Goal: Complete application form

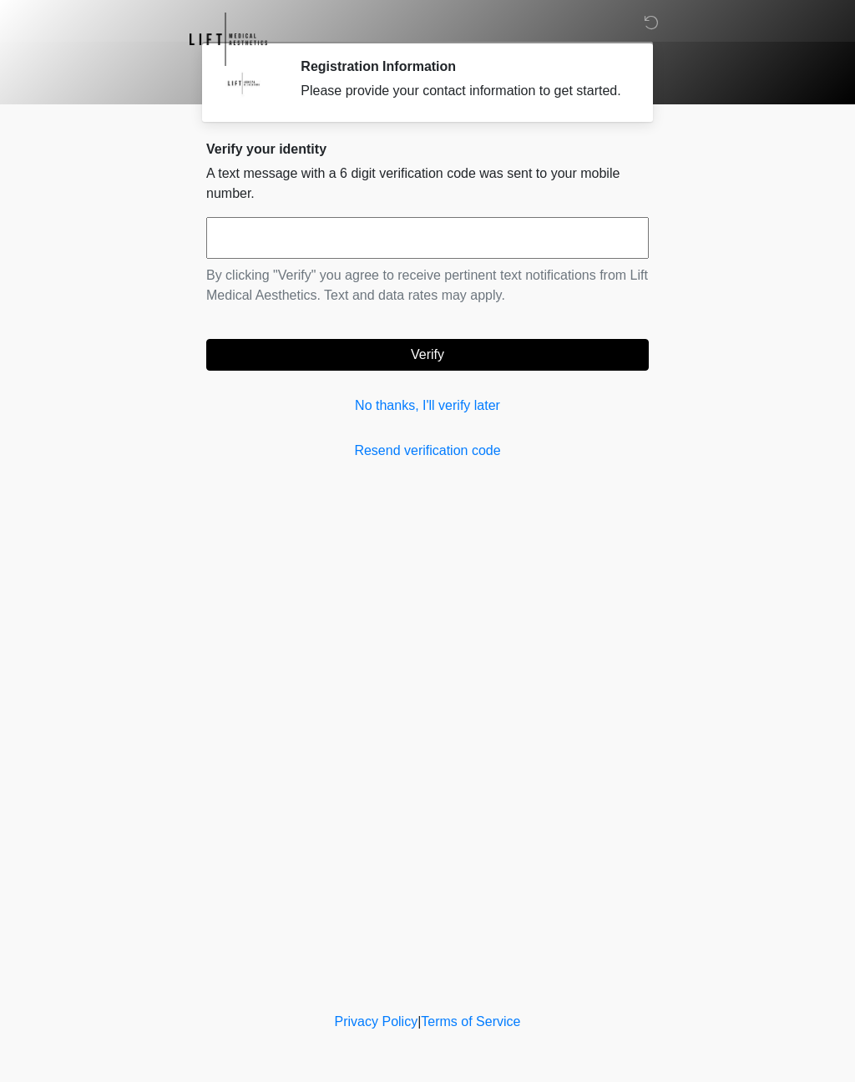
click at [314, 259] on input "text" at bounding box center [427, 238] width 442 height 42
type input "******"
click at [473, 389] on div "Verify your identity A text message with a 6 digit verification code was sent t…" at bounding box center [427, 301] width 442 height 320
click at [334, 366] on button "Verify" at bounding box center [427, 355] width 442 height 32
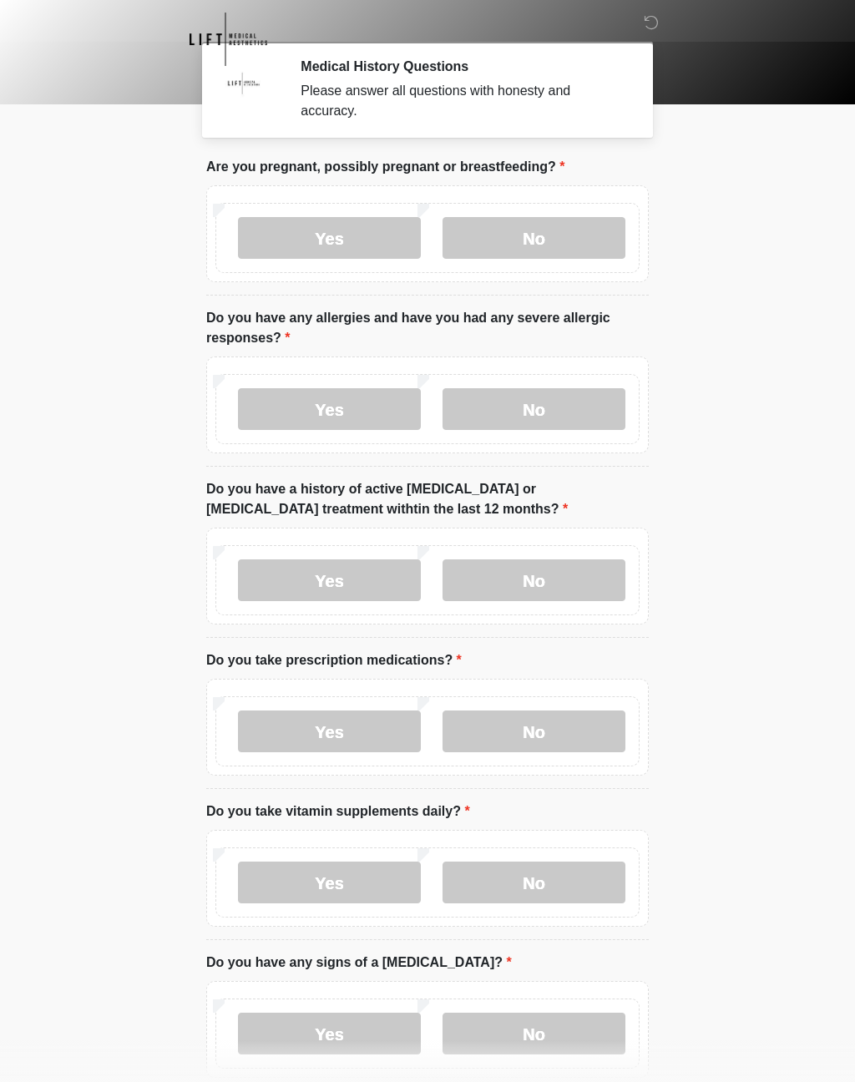
click at [550, 240] on label "No" at bounding box center [533, 238] width 183 height 42
click at [351, 396] on label "Yes" at bounding box center [329, 409] width 183 height 42
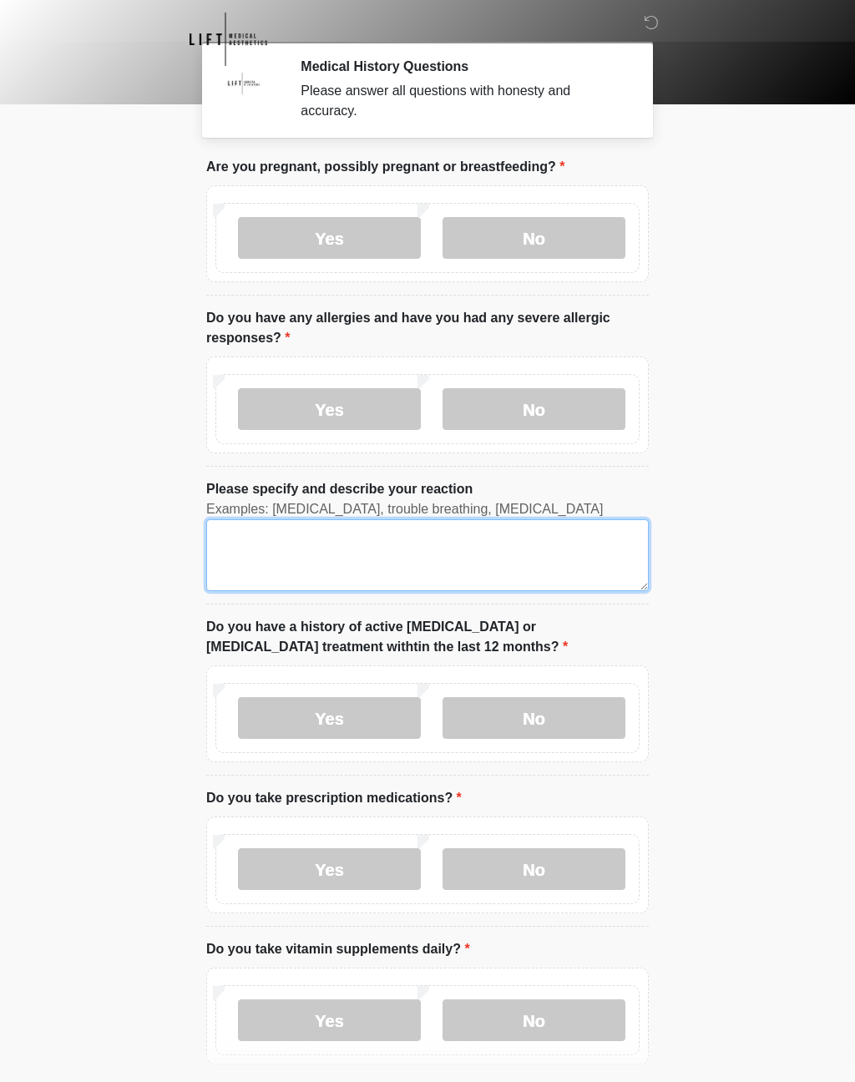
click at [246, 541] on textarea "Please specify and describe your reaction" at bounding box center [427, 555] width 442 height 72
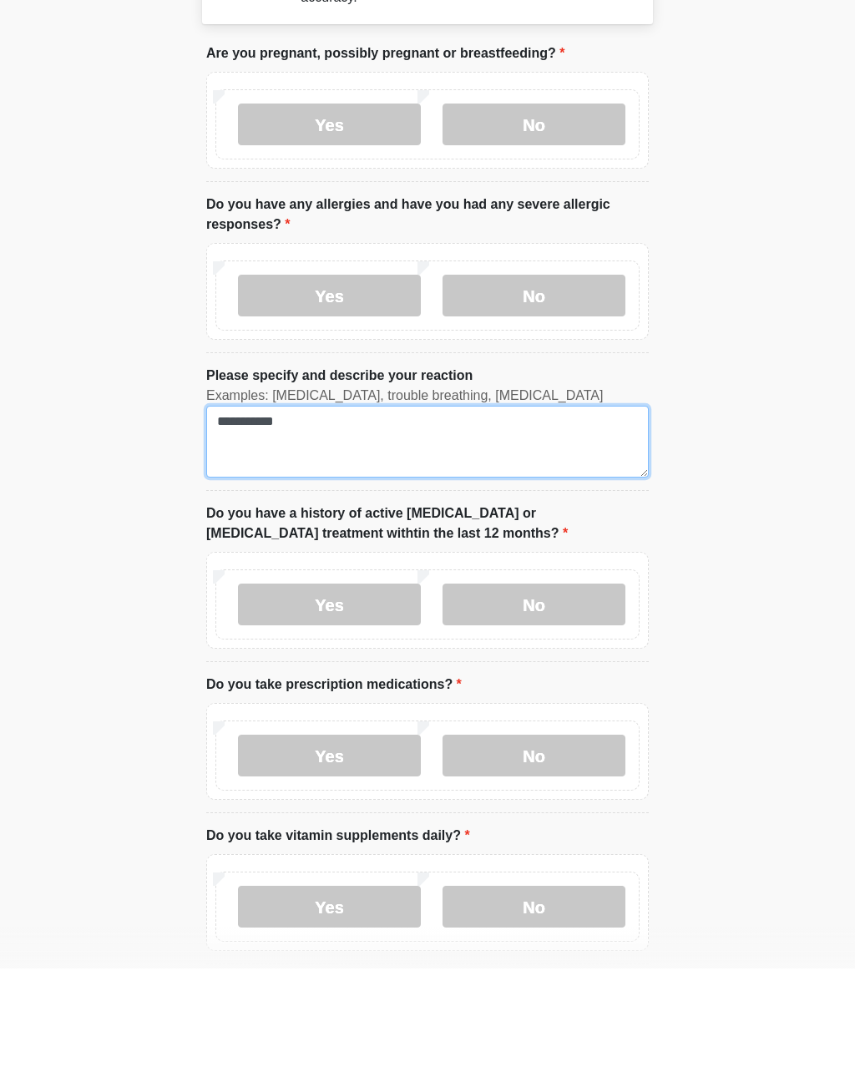
type textarea "**********"
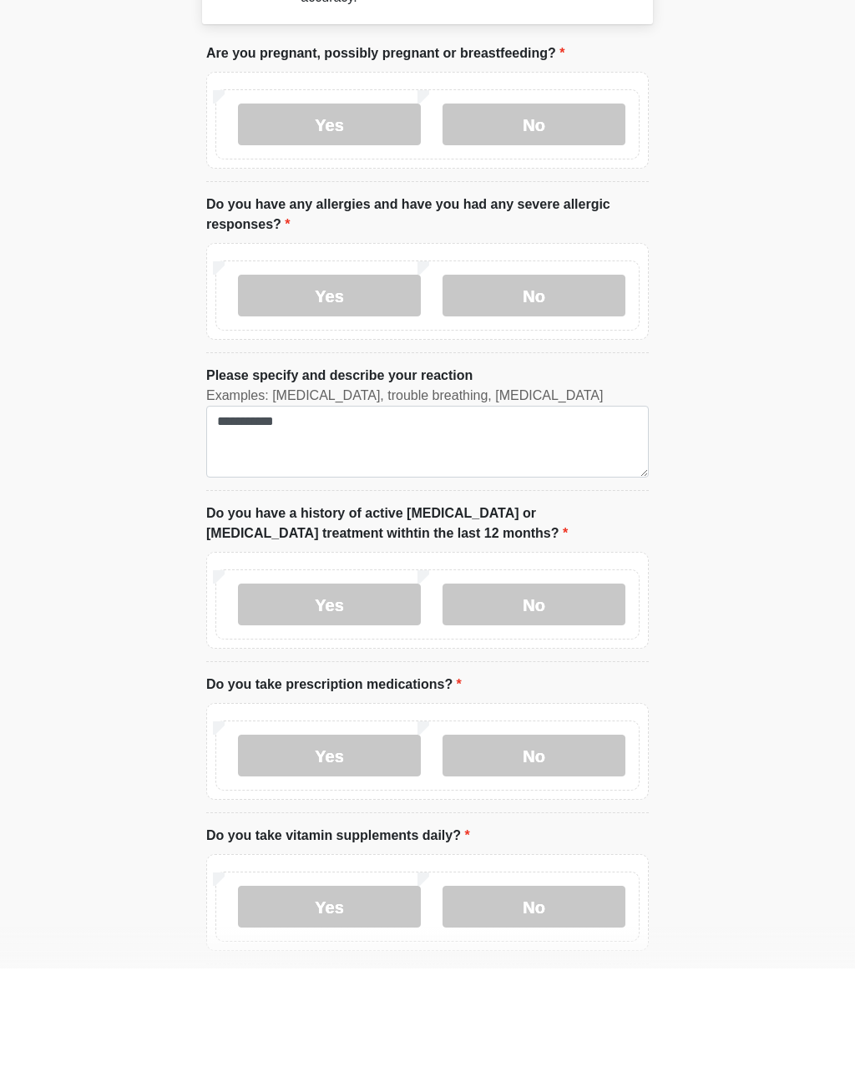
click at [553, 697] on label "No" at bounding box center [533, 718] width 183 height 42
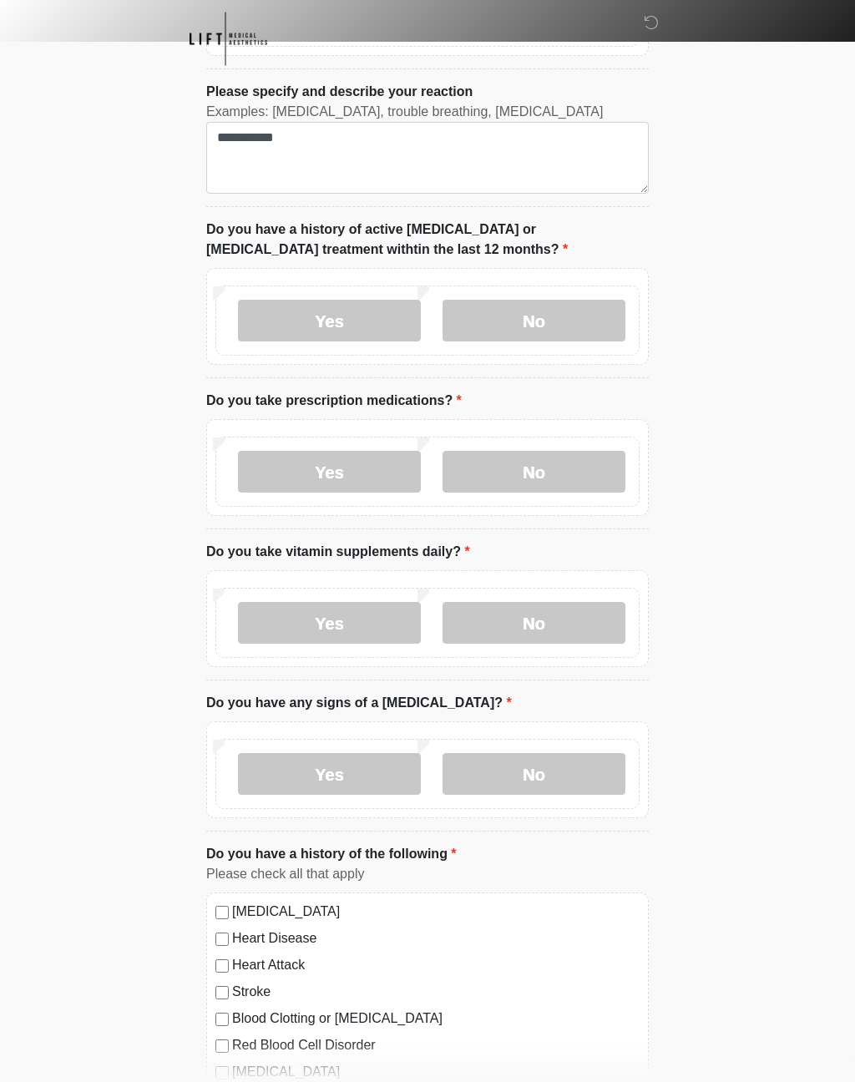
scroll to position [399, 0]
click at [336, 478] on label "Yes" at bounding box center [329, 470] width 183 height 42
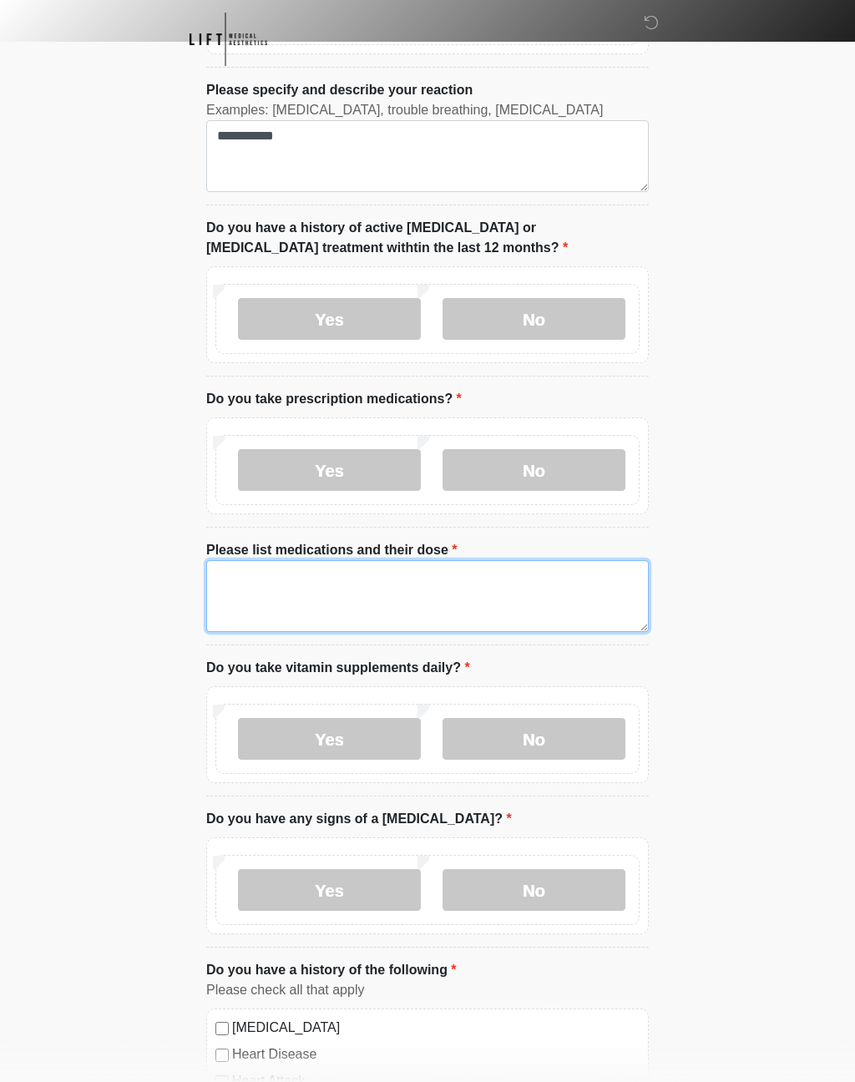
click at [278, 585] on textarea "Please list medications and their dose" at bounding box center [427, 596] width 442 height 72
type textarea "**********"
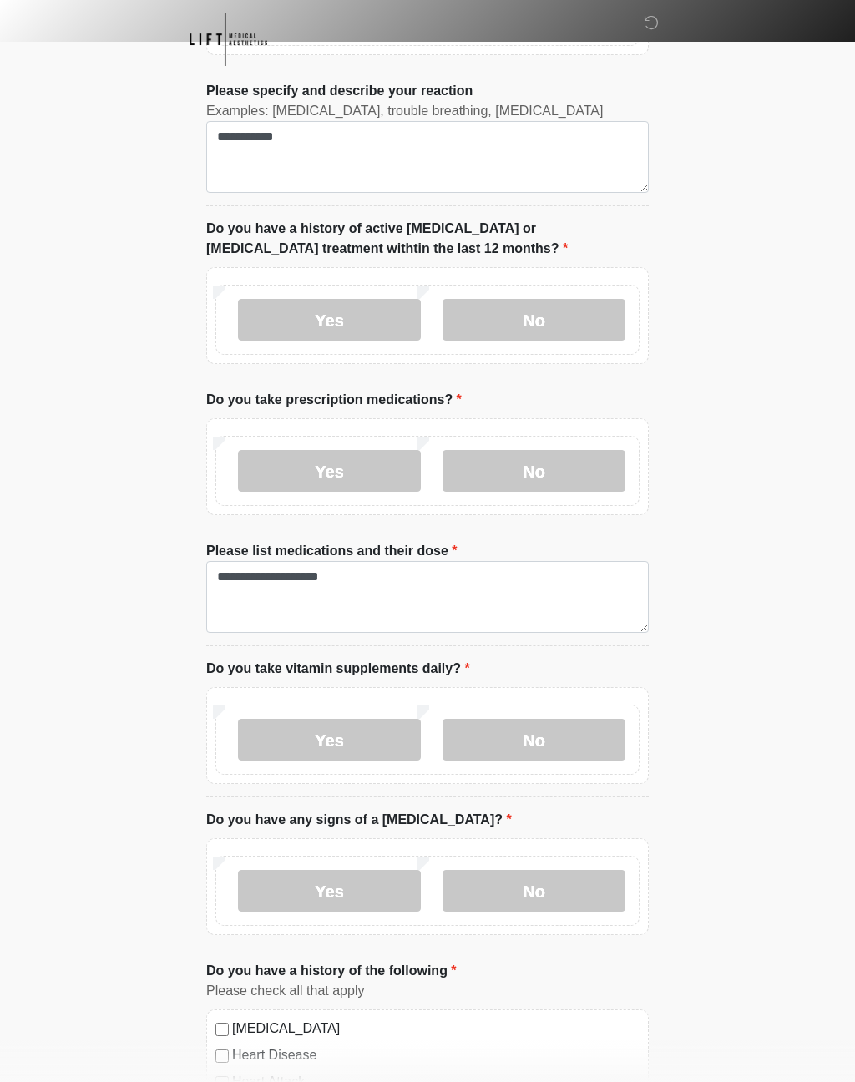
click at [350, 731] on label "Yes" at bounding box center [329, 740] width 183 height 42
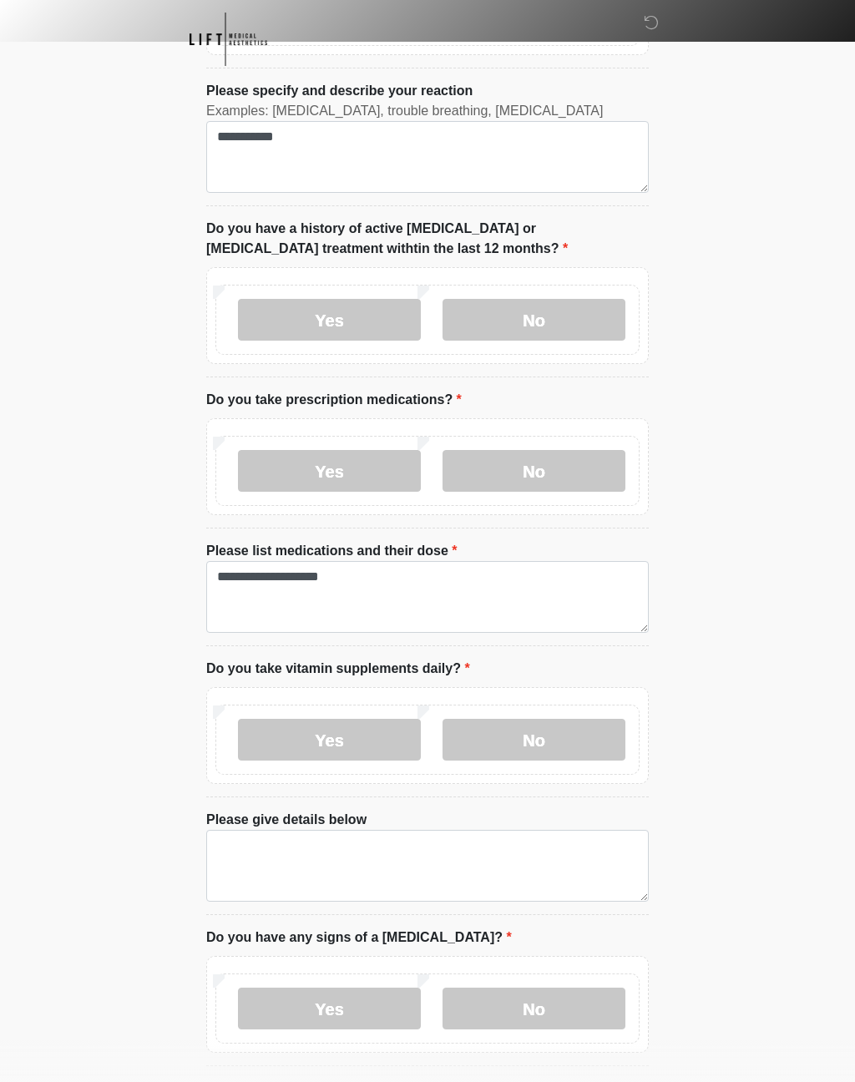
scroll to position [399, 0]
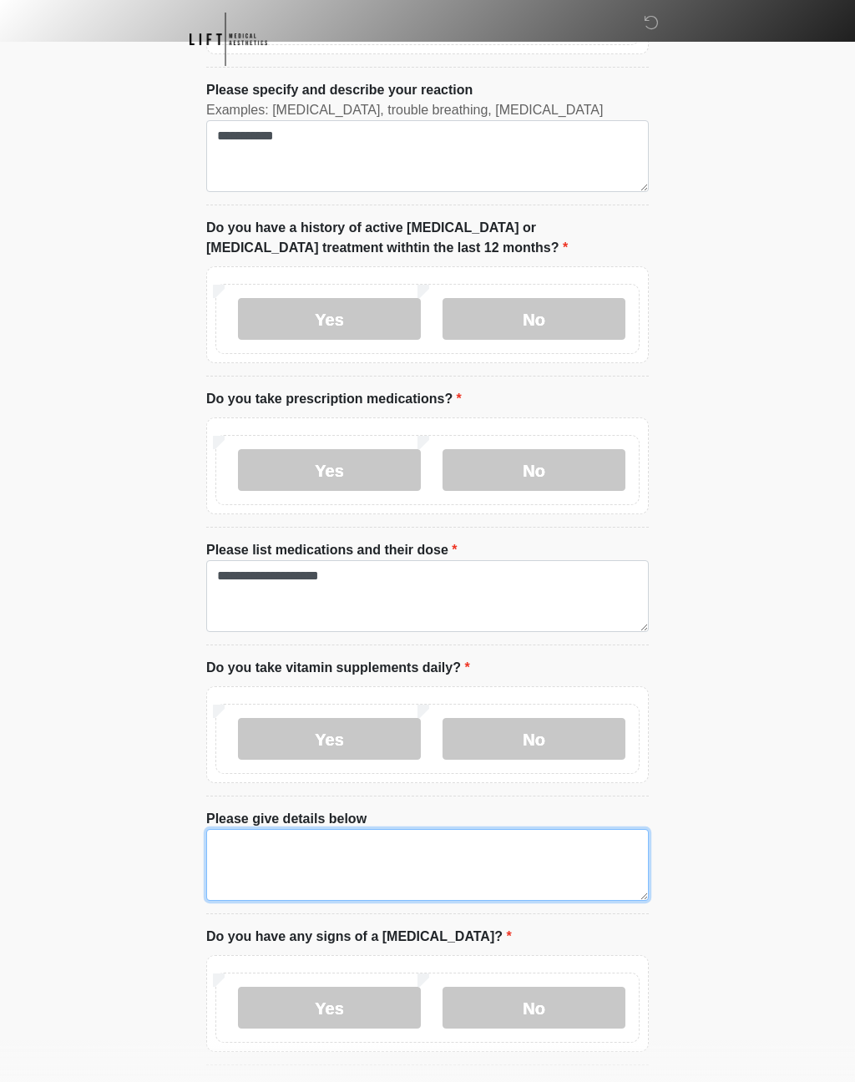
click at [299, 837] on textarea "Please give details below" at bounding box center [427, 865] width 442 height 72
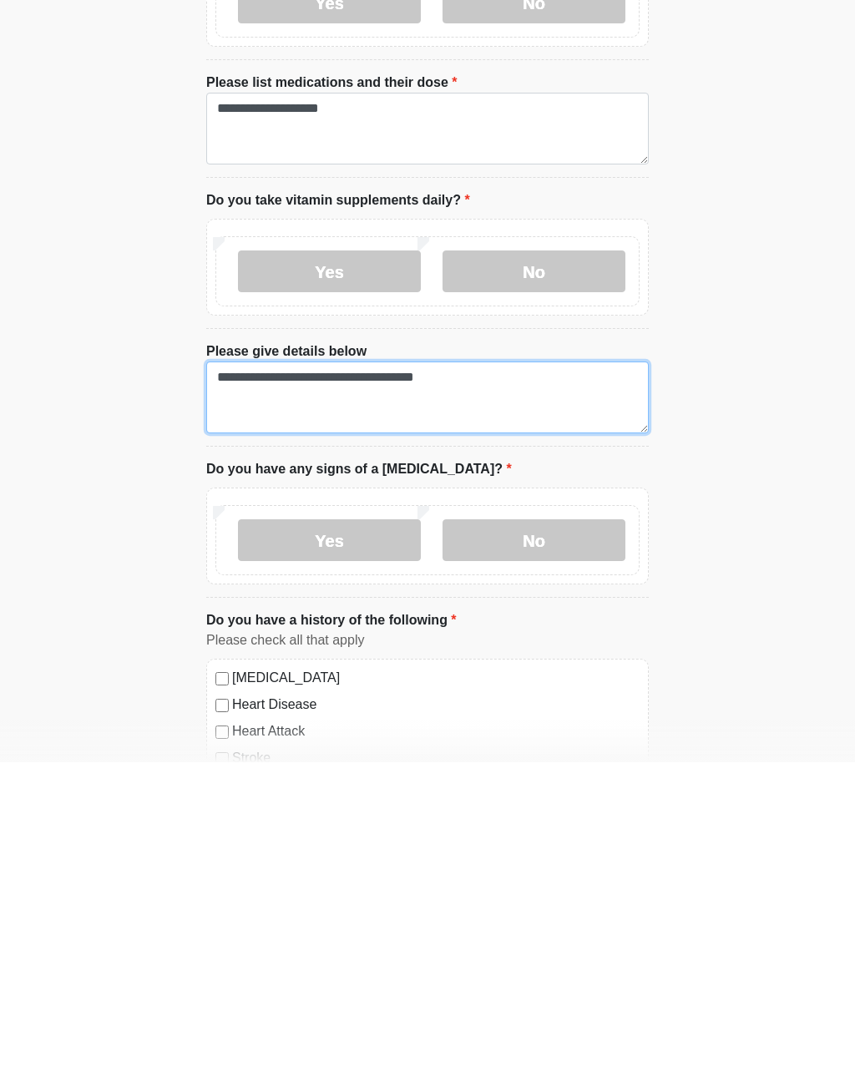
type textarea "**********"
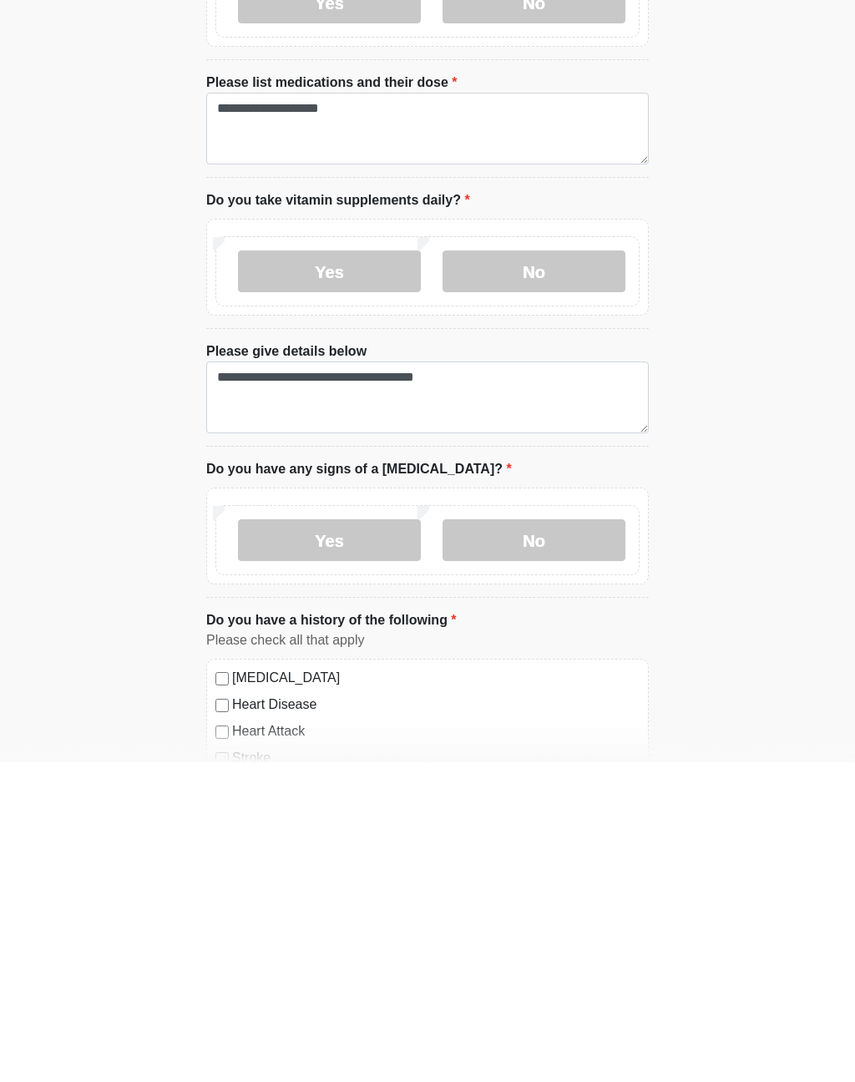
click at [551, 839] on label "No" at bounding box center [533, 860] width 183 height 42
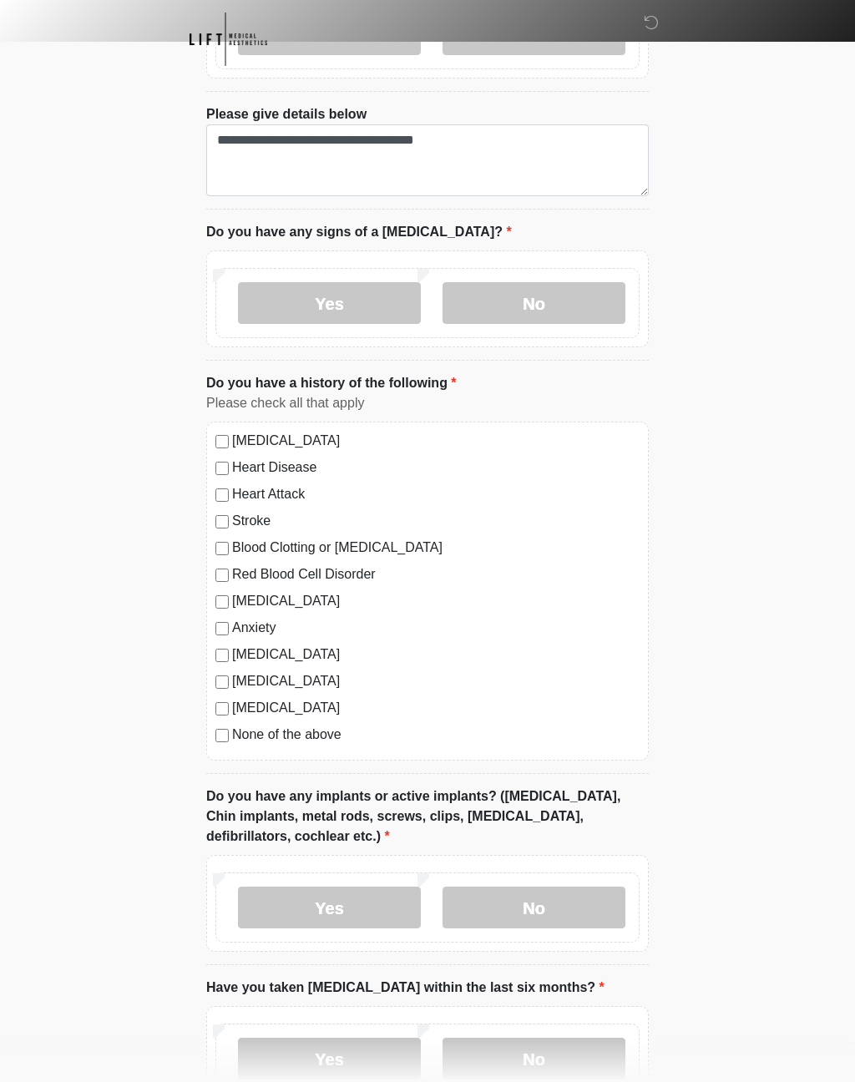
scroll to position [1115, 0]
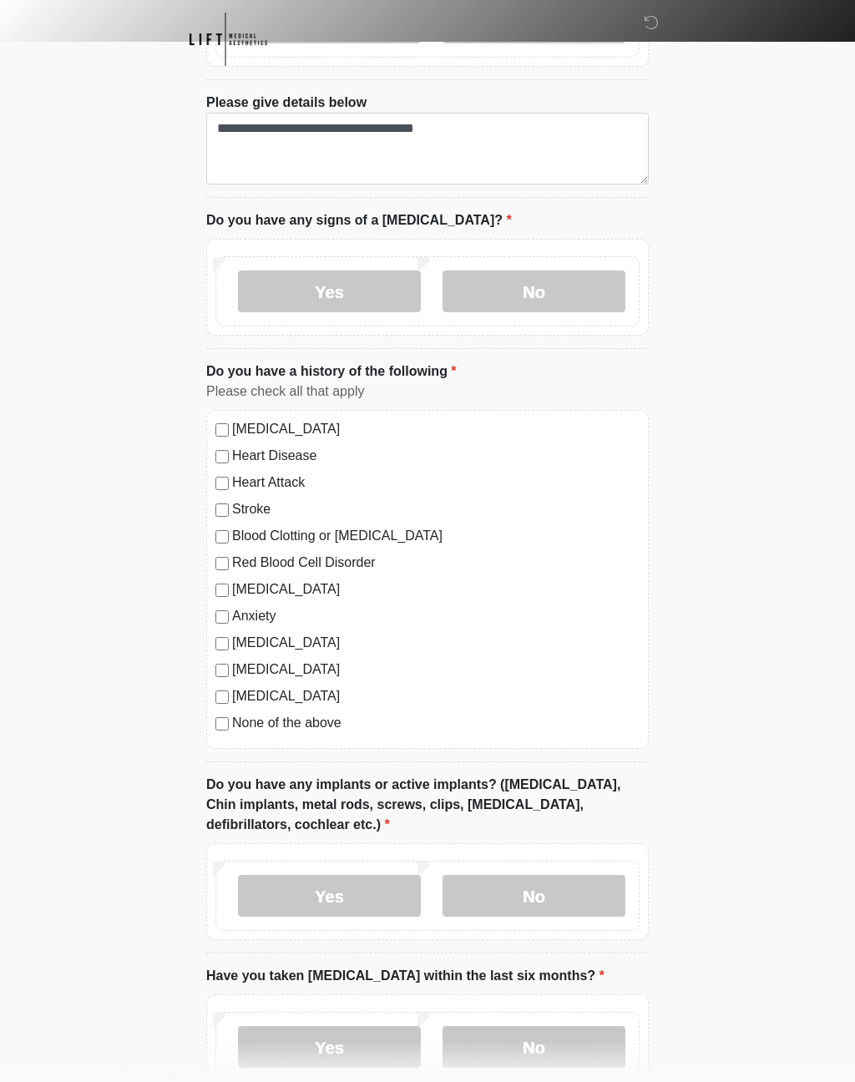
click at [552, 894] on label "No" at bounding box center [533, 896] width 183 height 42
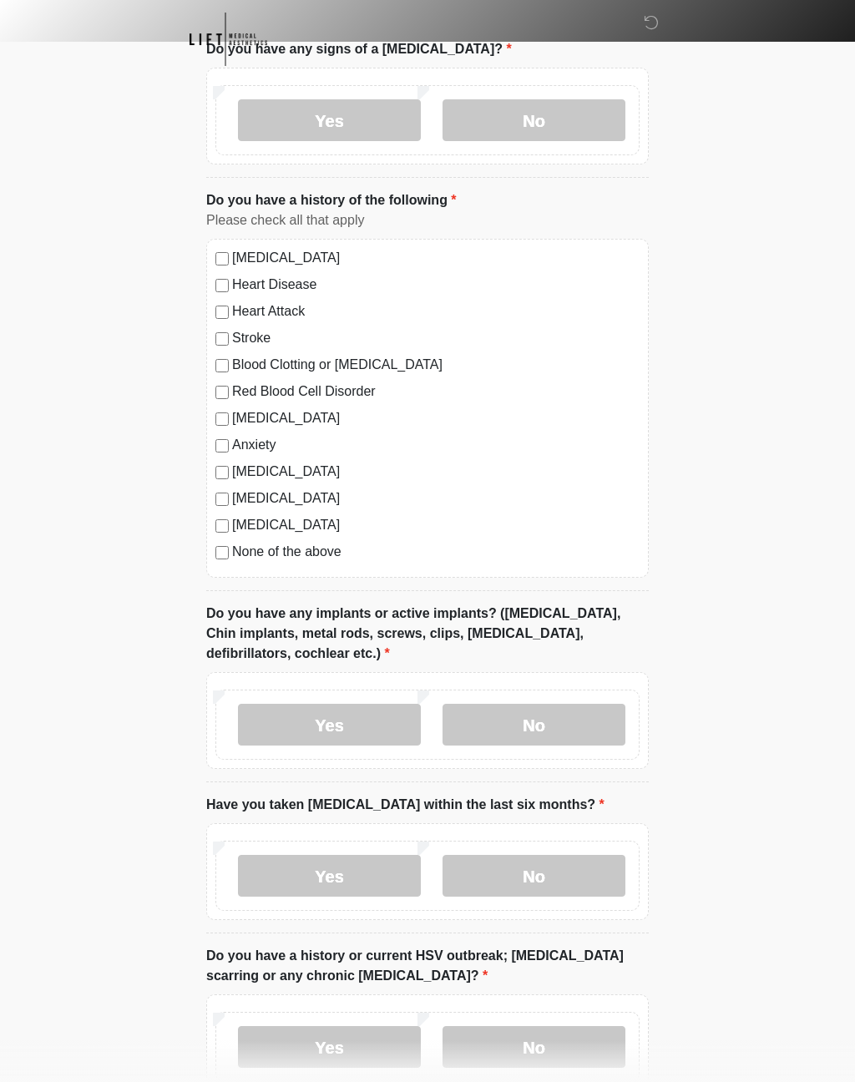
scroll to position [1297, 0]
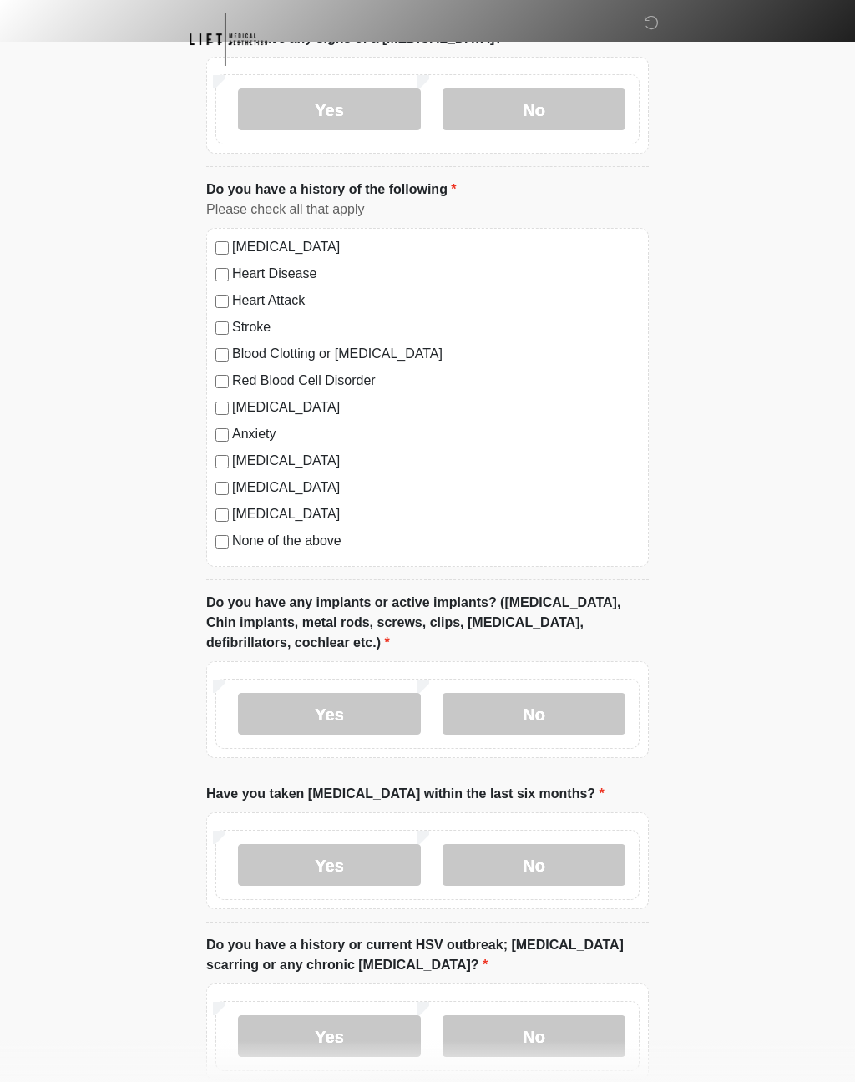
click at [557, 860] on label "No" at bounding box center [533, 865] width 183 height 42
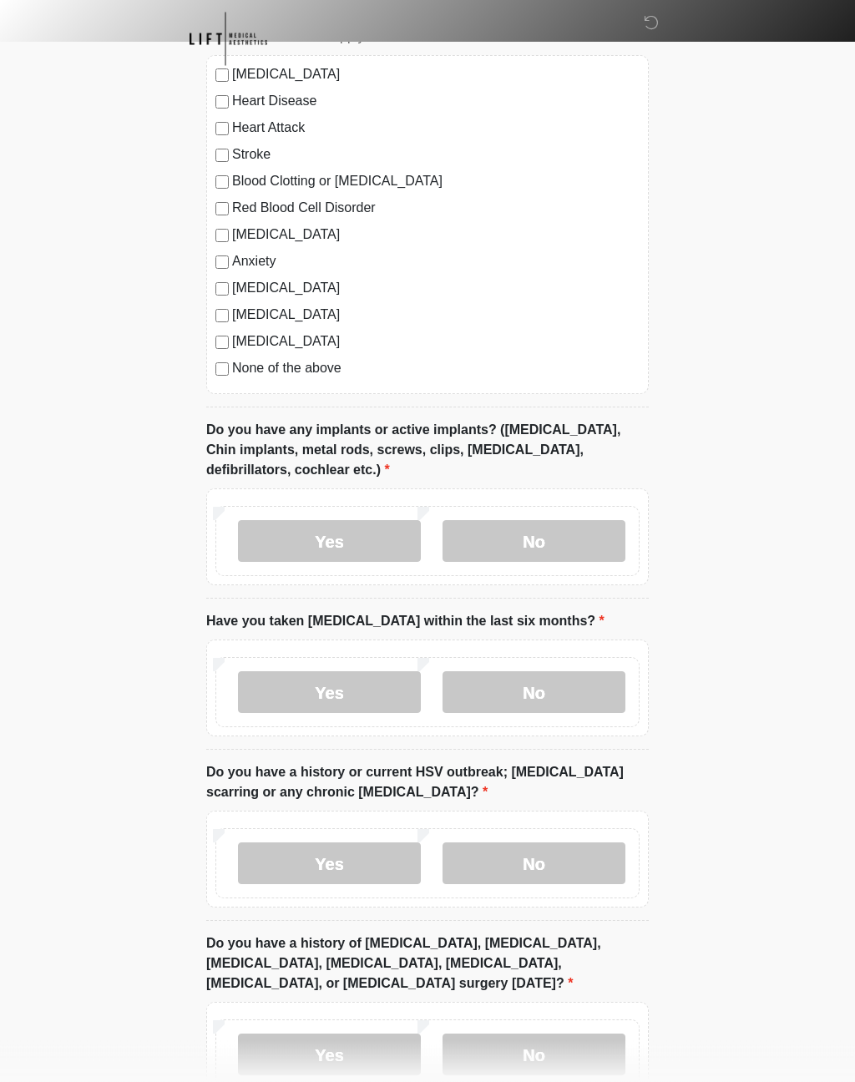
scroll to position [1470, 0]
click at [568, 853] on label "No" at bounding box center [533, 863] width 183 height 42
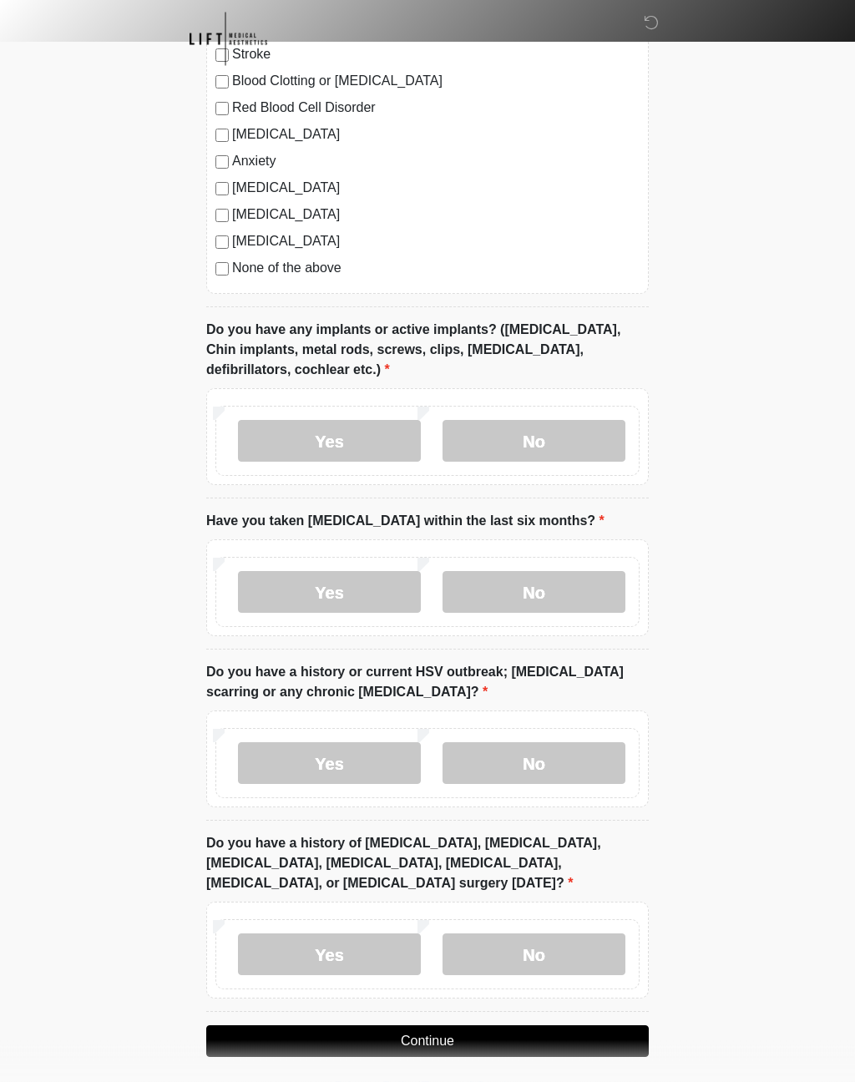
scroll to position [1603, 0]
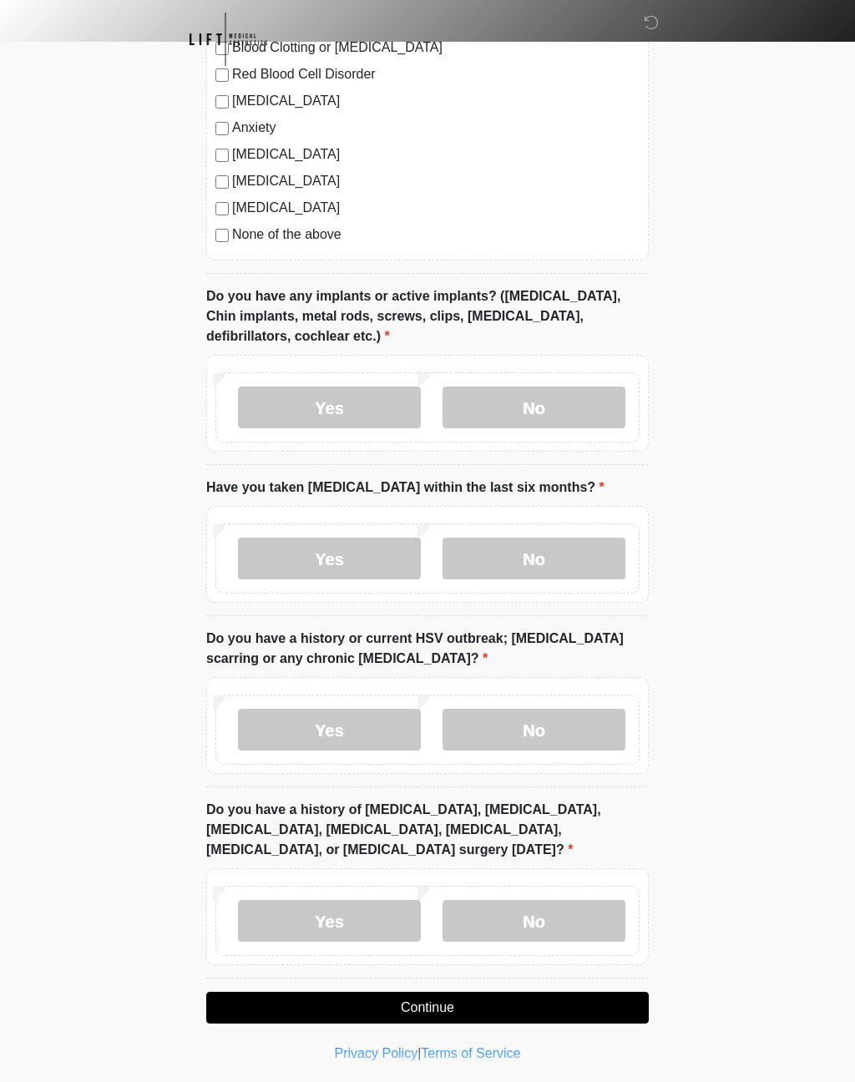
click at [557, 911] on label "No" at bounding box center [533, 921] width 183 height 42
click at [502, 1005] on button "Continue" at bounding box center [427, 1007] width 442 height 32
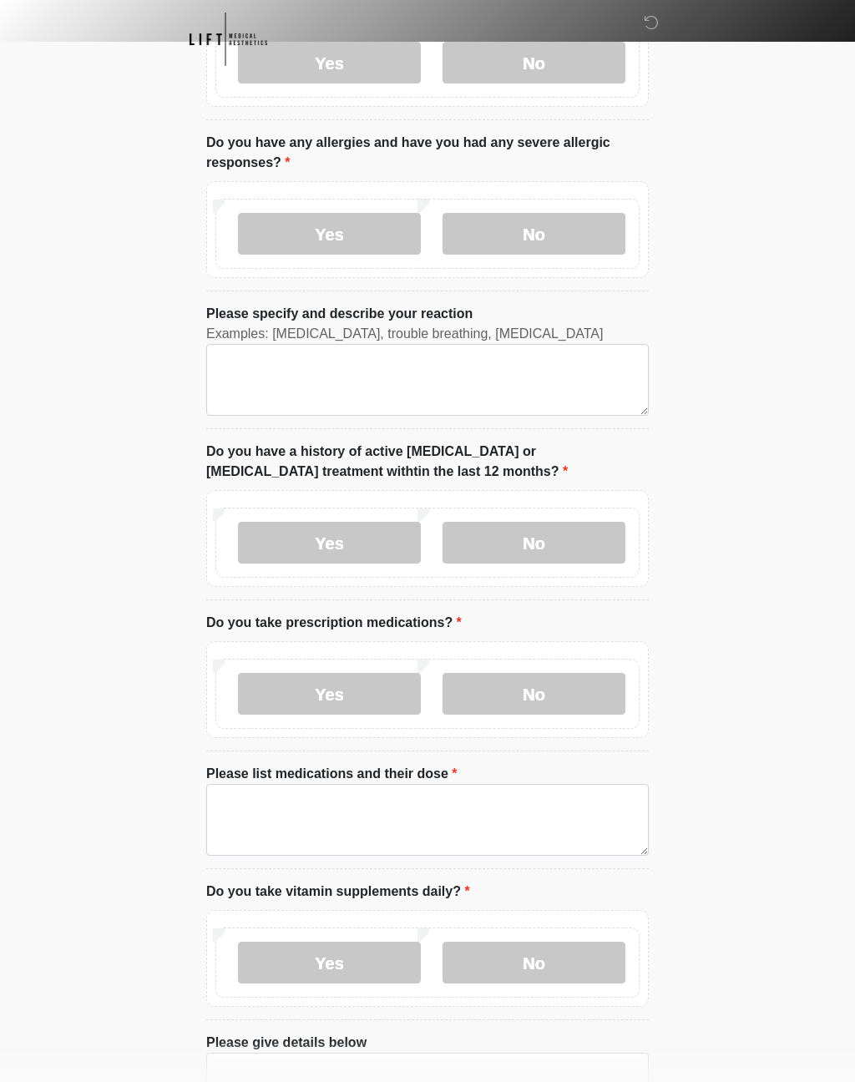
scroll to position [0, 0]
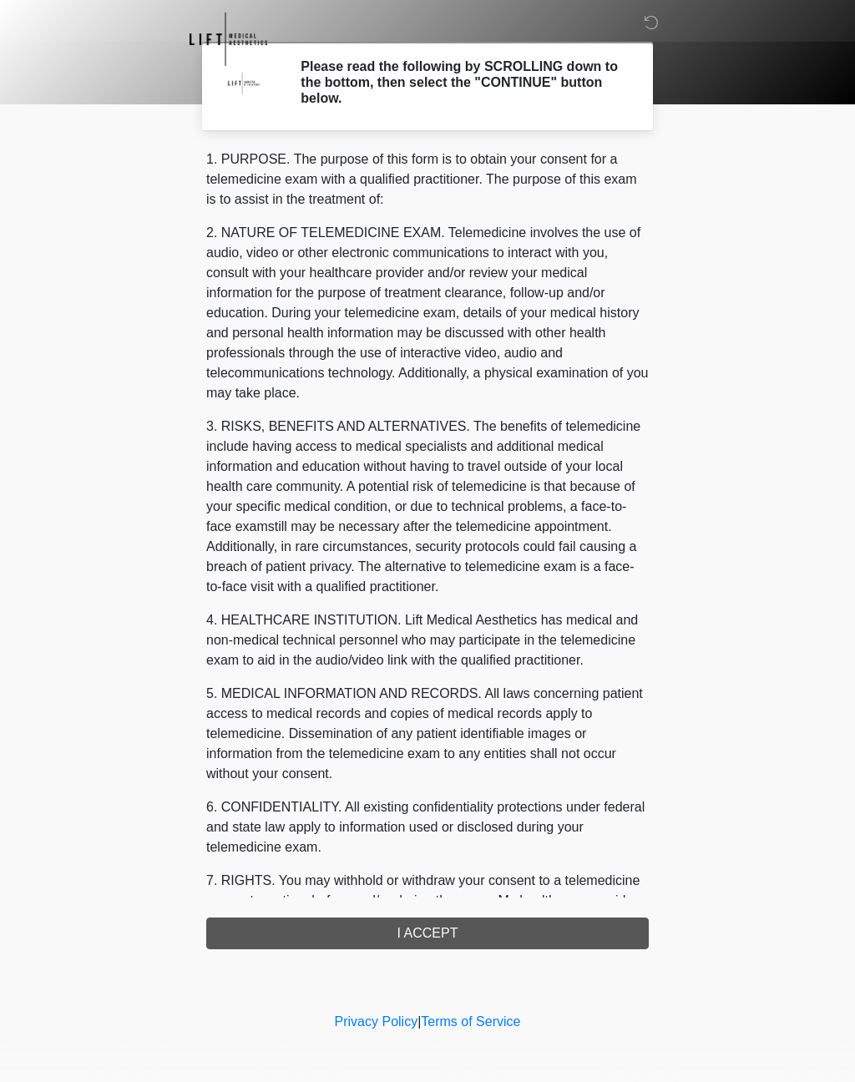
click at [502, 932] on div "1. PURPOSE. The purpose of this form is to obtain your consent for a telemedici…" at bounding box center [427, 548] width 442 height 799
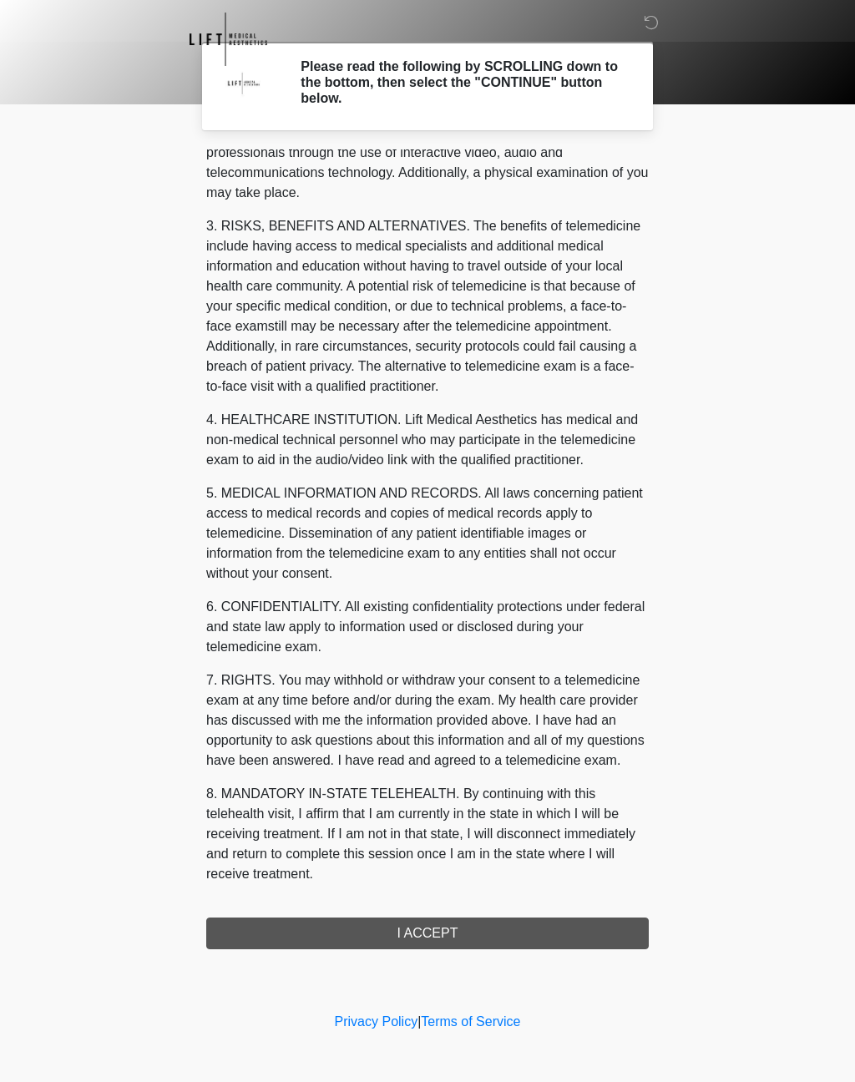
scroll to position [220, 0]
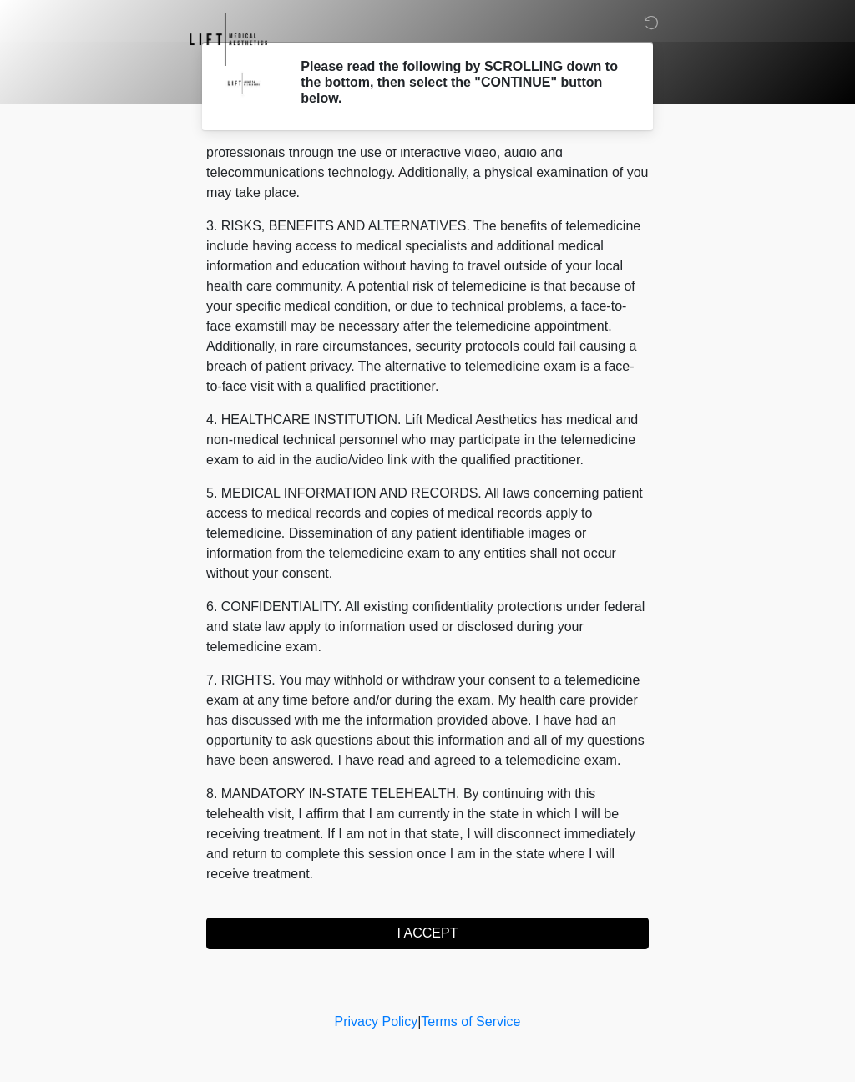
click at [437, 934] on button "I ACCEPT" at bounding box center [427, 933] width 442 height 32
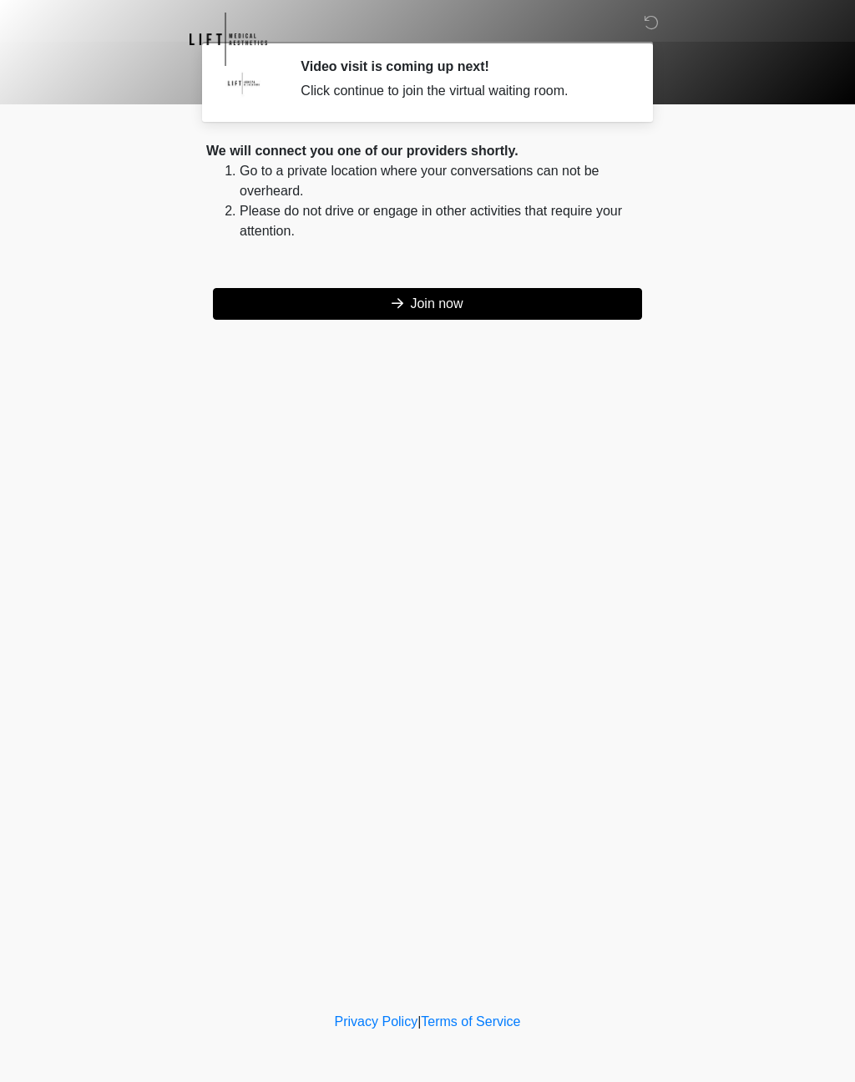
click at [468, 307] on button "Join now" at bounding box center [427, 304] width 429 height 32
